Goal: Task Accomplishment & Management: Use online tool/utility

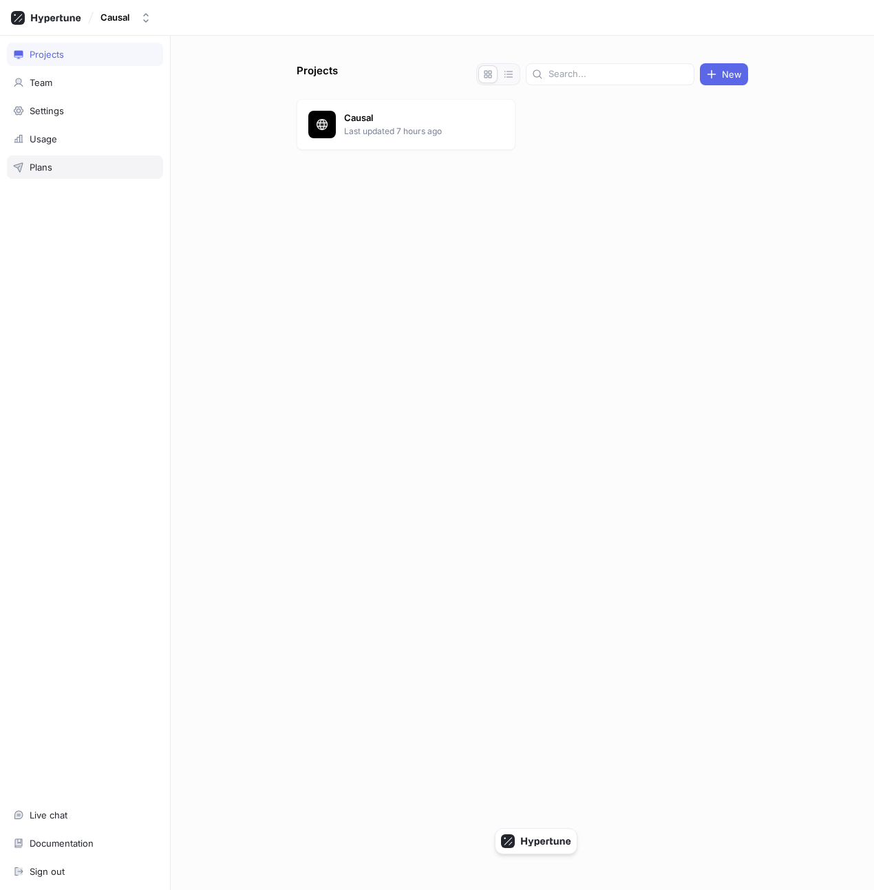
click at [107, 158] on div "Plans" at bounding box center [85, 166] width 156 height 23
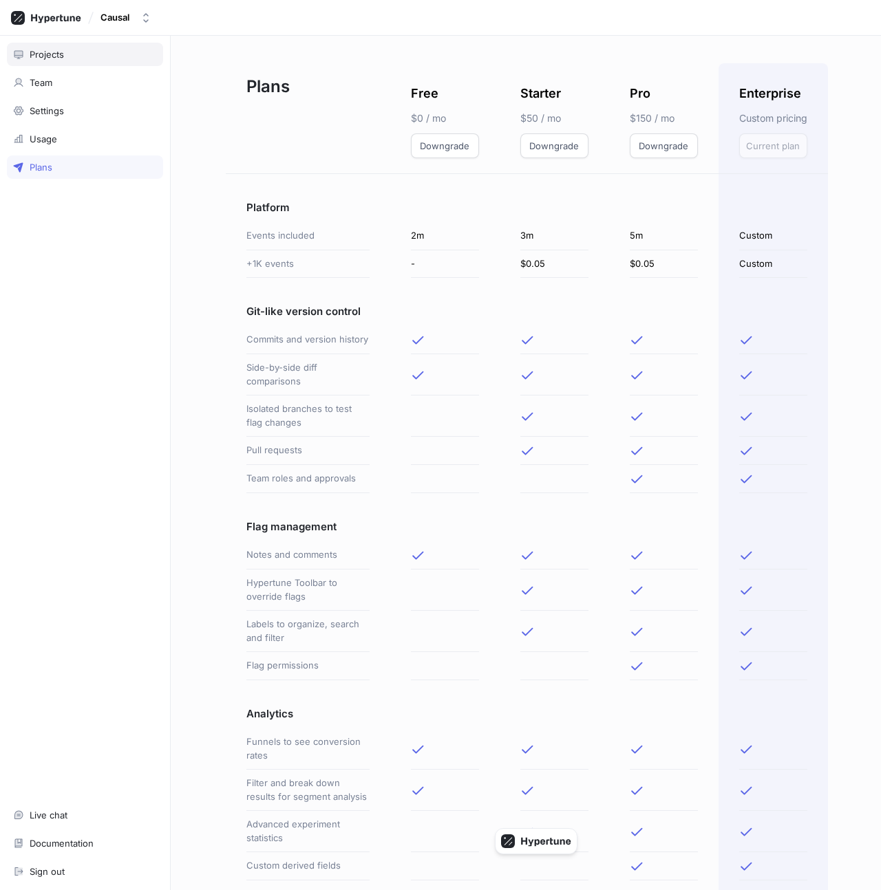
click at [94, 51] on div "Projects" at bounding box center [85, 54] width 144 height 11
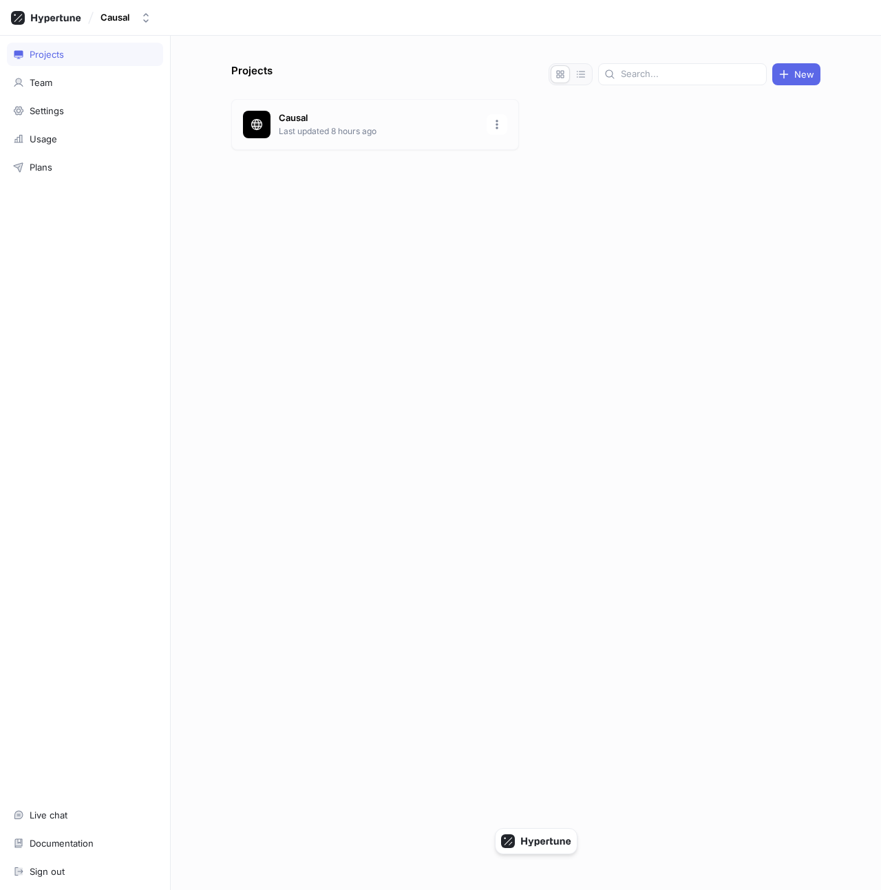
click at [292, 131] on p "Last updated 8 hours ago" at bounding box center [379, 131] width 200 height 12
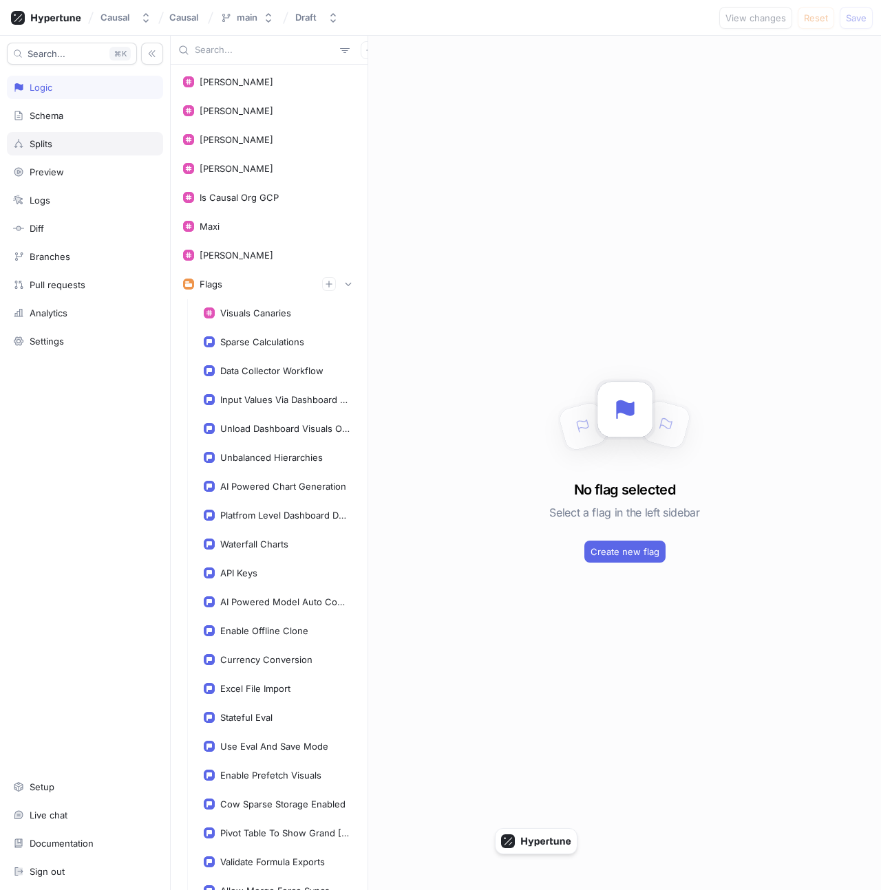
click at [82, 133] on div "Splits" at bounding box center [85, 143] width 156 height 23
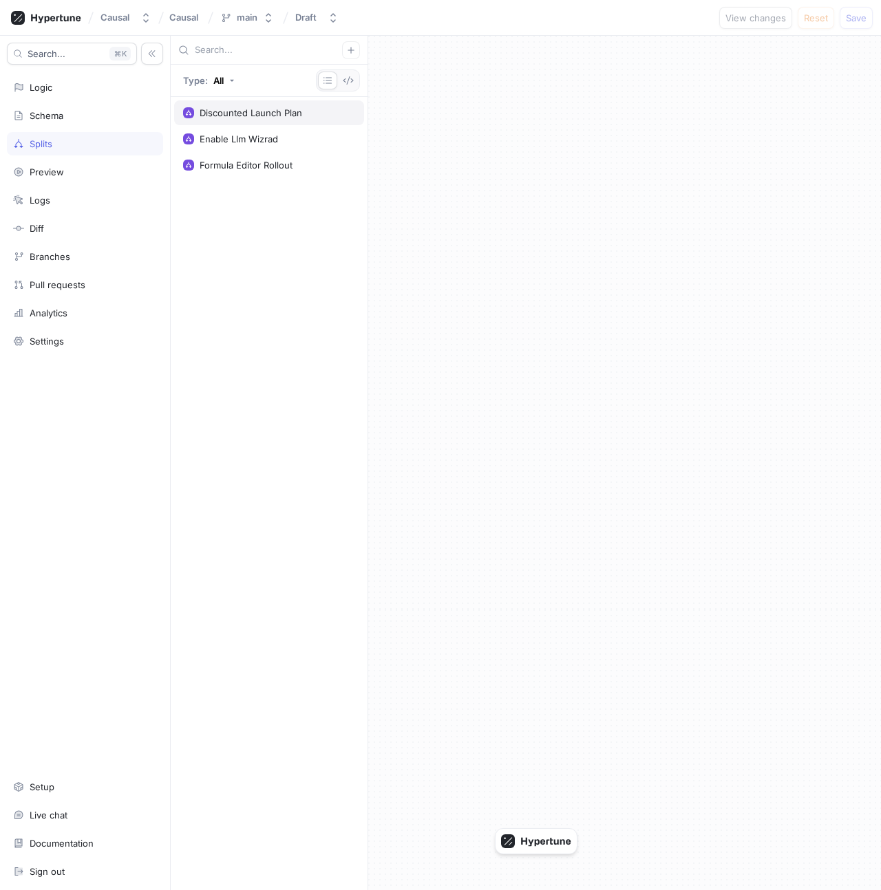
click at [312, 105] on div "Discounted Launch Plan" at bounding box center [269, 112] width 190 height 25
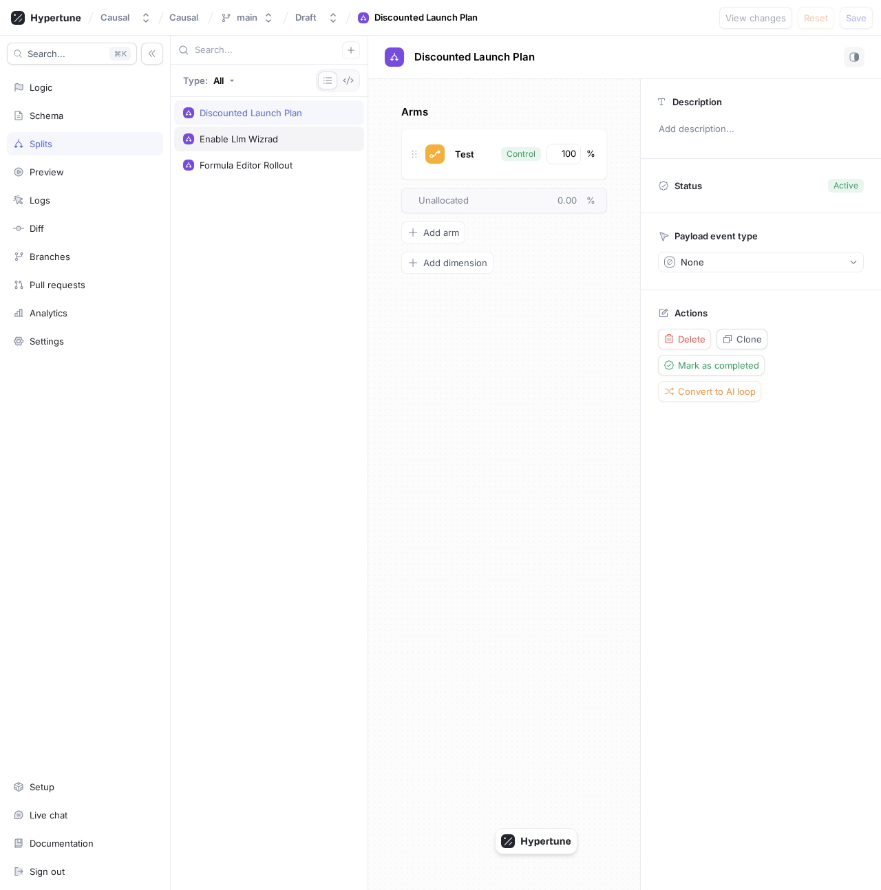
click at [310, 138] on div "Enable Llm Wizrad" at bounding box center [269, 138] width 172 height 11
click at [310, 166] on div "Formula Editor Rollout" at bounding box center [269, 165] width 172 height 11
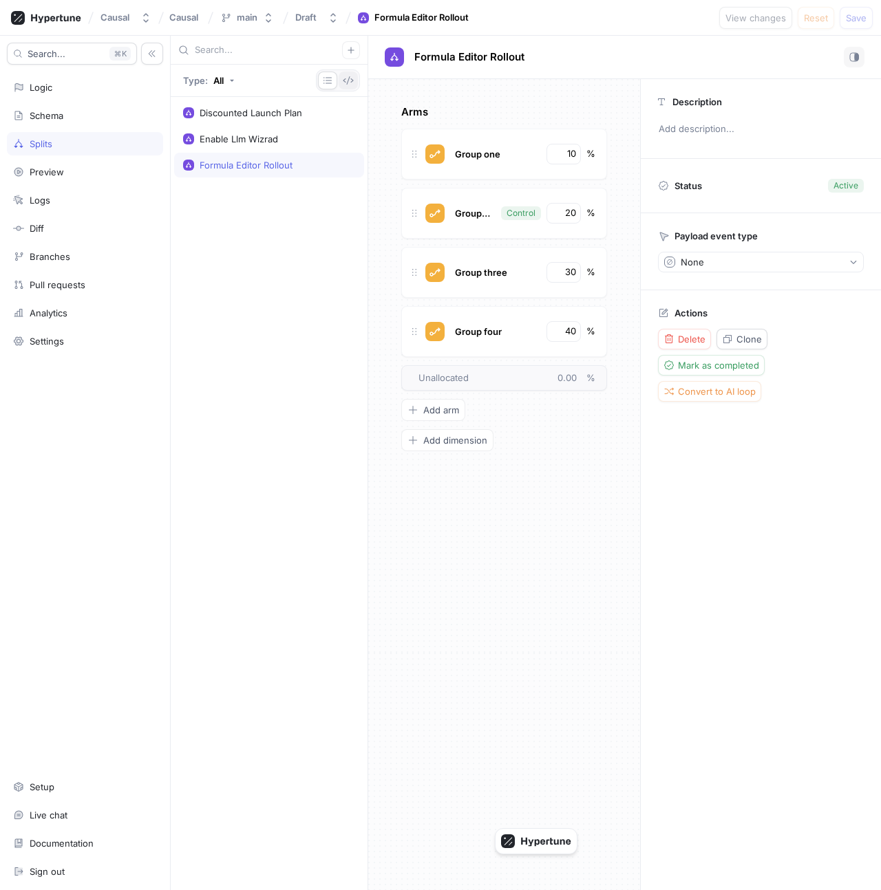
click at [349, 86] on button "button" at bounding box center [347, 81] width 19 height 18
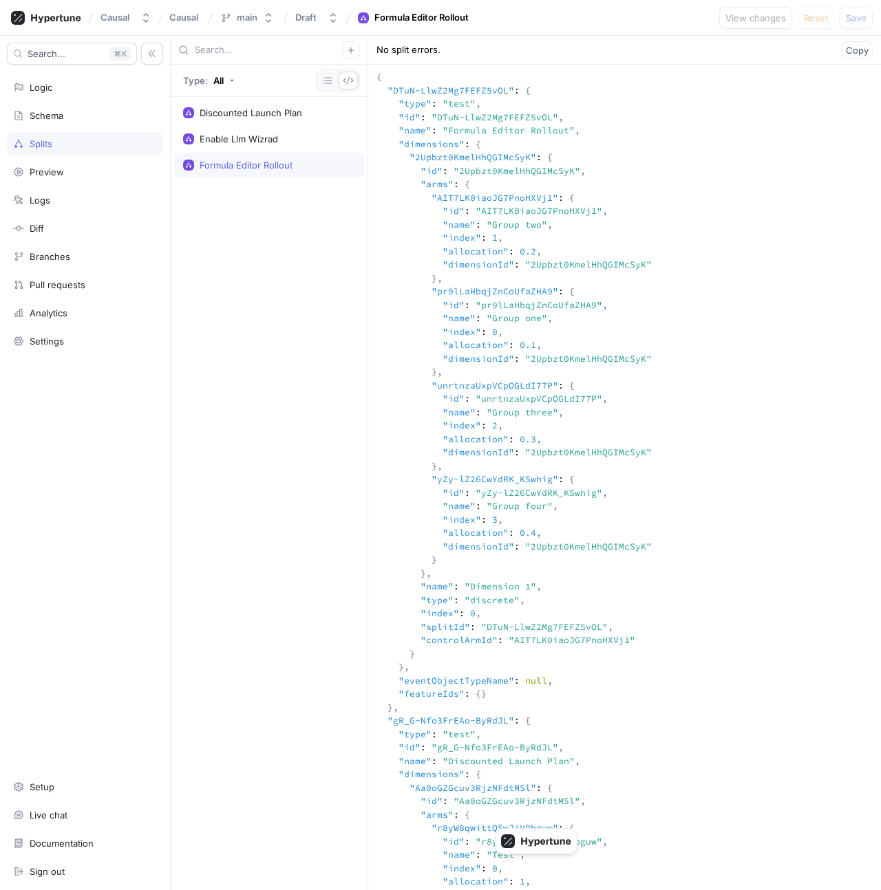
click at [504, 217] on textarea at bounding box center [624, 748] width 513 height 1366
click at [119, 16] on div "Causal" at bounding box center [114, 18] width 29 height 12
type input "ffern"
click at [194, 93] on span "Ffern" at bounding box center [185, 95] width 125 height 12
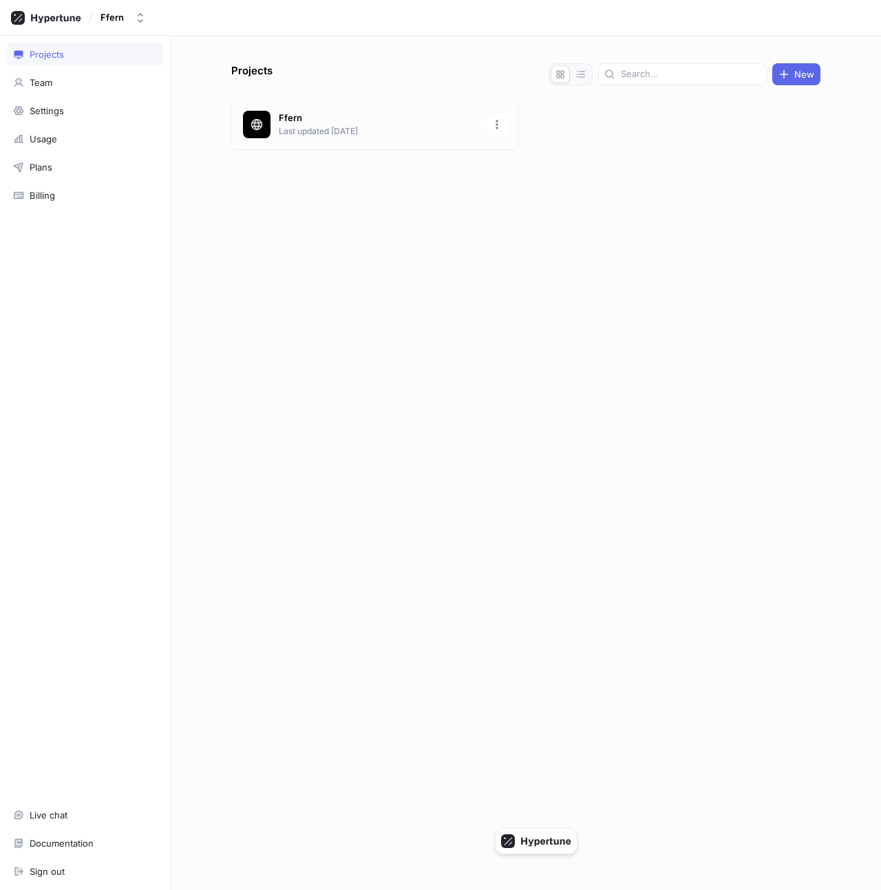
click at [323, 129] on p "Last updated [DATE]" at bounding box center [379, 131] width 200 height 12
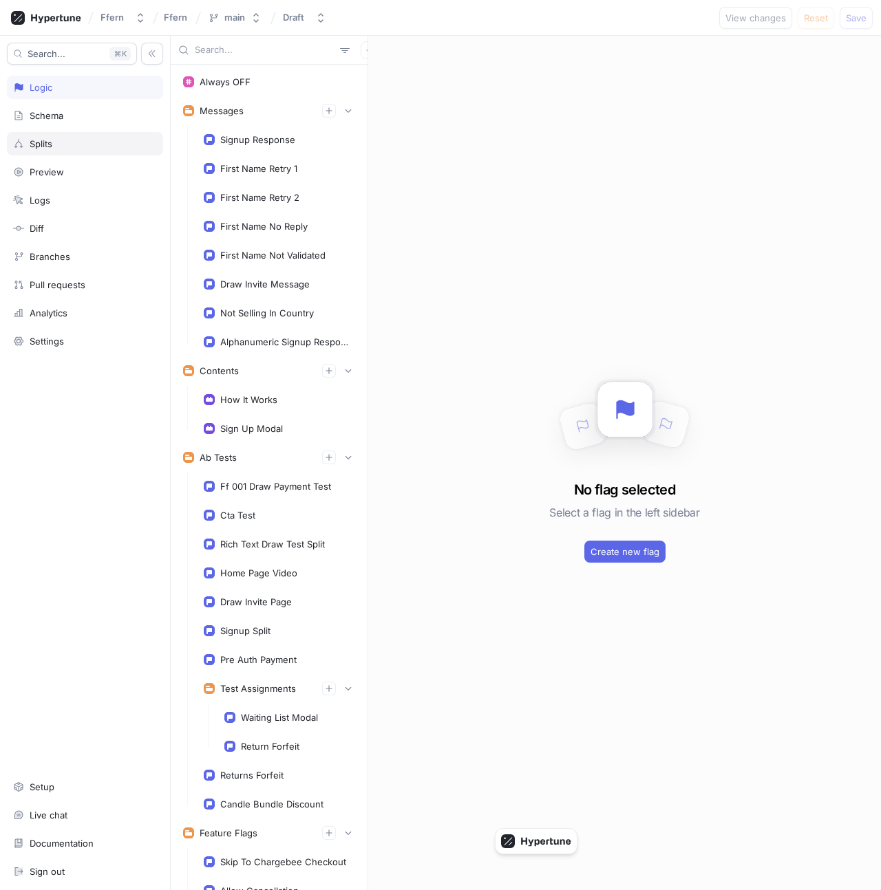
click at [74, 149] on div "Splits" at bounding box center [85, 143] width 156 height 23
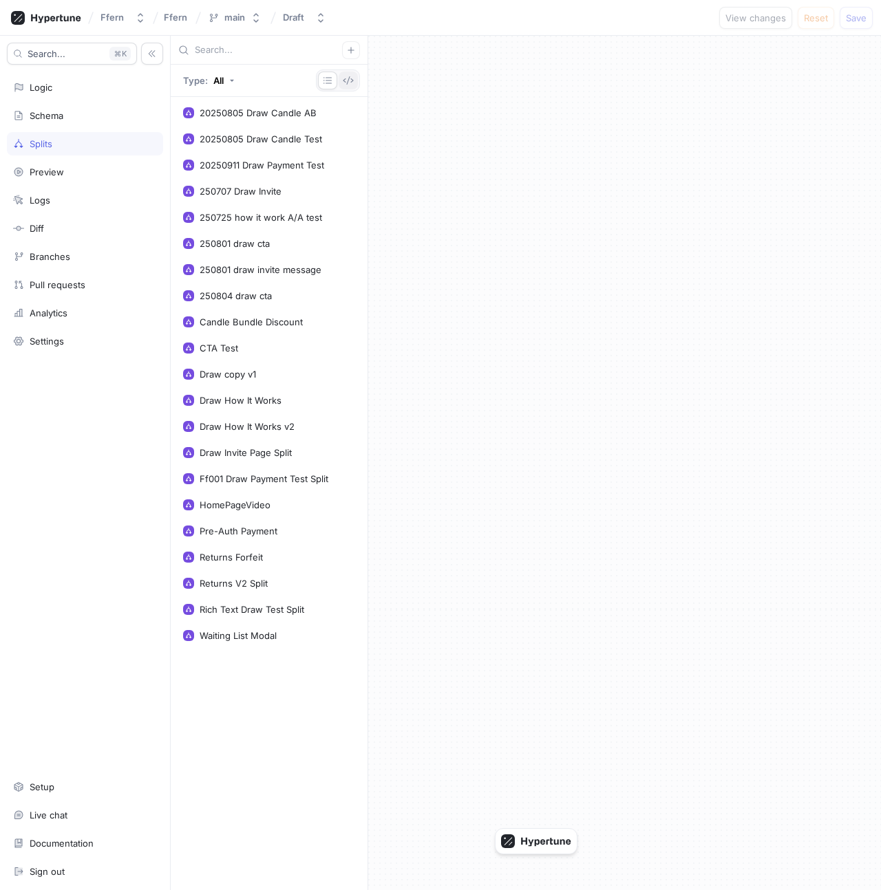
click at [347, 84] on icon "button" at bounding box center [348, 80] width 11 height 11
